Goal: Task Accomplishment & Management: Use online tool/utility

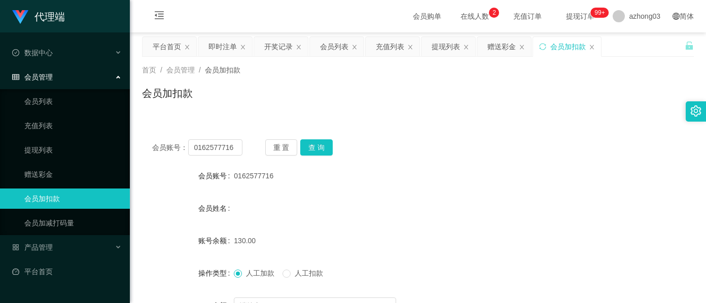
click at [59, 86] on li "会员管理 会员列表 充值列表 提现列表 赠送彩金 会员加扣款 会员加减打码量" at bounding box center [65, 151] width 130 height 168
click at [63, 81] on div "会员管理" at bounding box center [65, 77] width 130 height 20
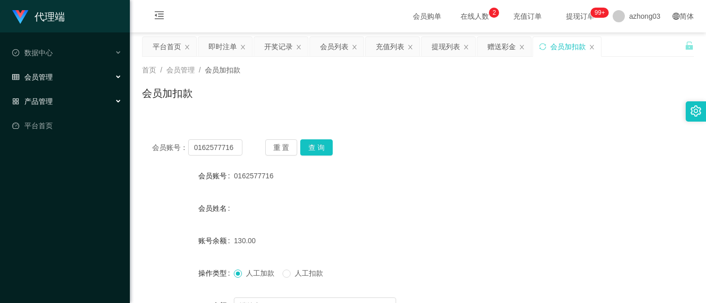
click at [54, 96] on div "产品管理" at bounding box center [65, 101] width 130 height 20
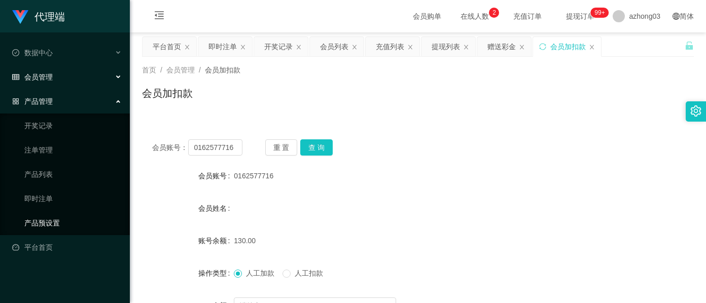
click at [61, 216] on link "产品预设置" at bounding box center [72, 223] width 97 height 20
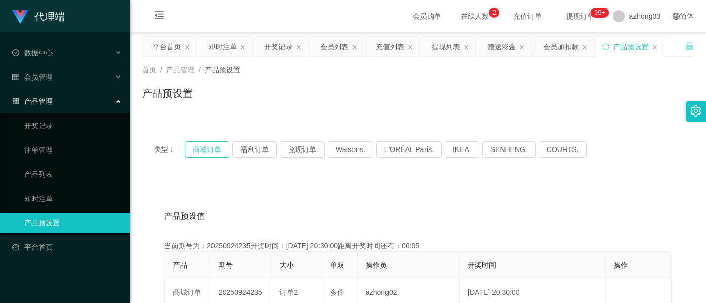
click at [206, 154] on button "商城订单" at bounding box center [207, 150] width 45 height 16
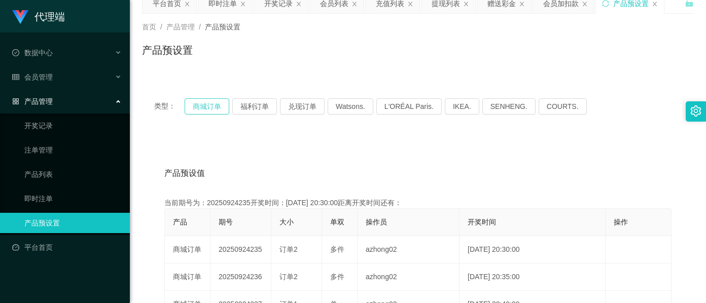
scroll to position [67, 0]
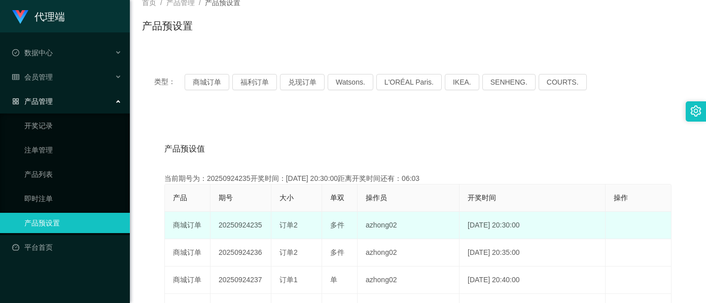
click at [228, 226] on td "20250924235" at bounding box center [241, 225] width 61 height 27
copy td "20250924235"
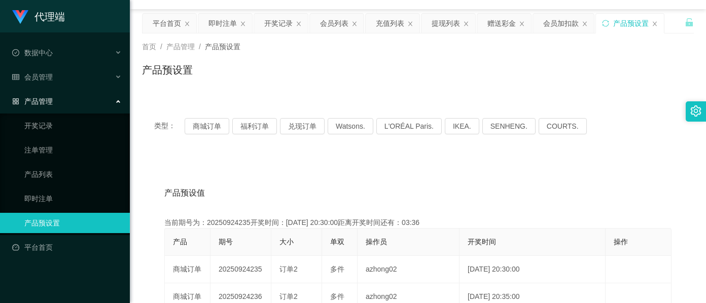
scroll to position [0, 0]
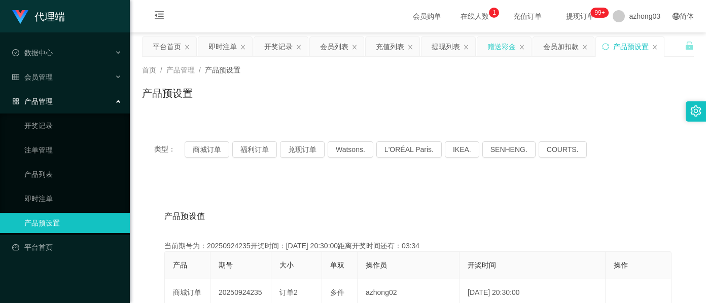
click at [490, 47] on div "赠送彩金" at bounding box center [502, 46] width 28 height 19
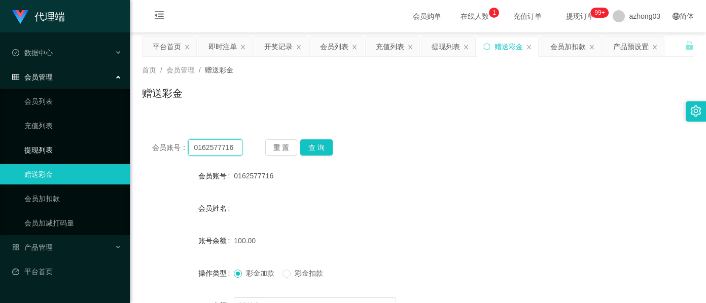
drag, startPoint x: 234, startPoint y: 149, endPoint x: 85, endPoint y: 157, distance: 148.9
click at [86, 156] on section "代理端 数据中心 会员管理 会员列表 充值列表 提现列表 赠送彩金 会员加扣款 会员加减打码量 产品管理 开奖记录 注单管理 产品列表 即时注单 产品预设置 …" at bounding box center [353, 209] width 706 height 418
paste input "CHUNHOE"
type input "CHUNHOE"
click at [315, 141] on button "查 询" at bounding box center [316, 148] width 32 height 16
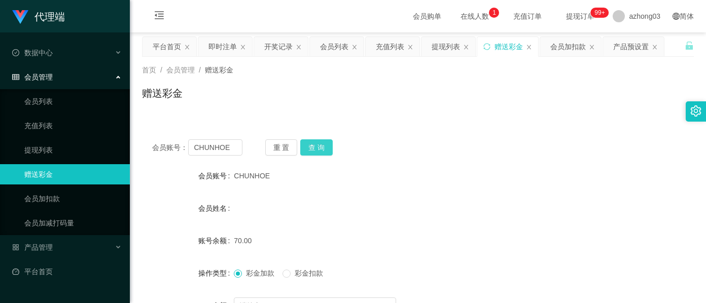
click at [318, 143] on button "查 询" at bounding box center [316, 148] width 32 height 16
